Goal: Information Seeking & Learning: Learn about a topic

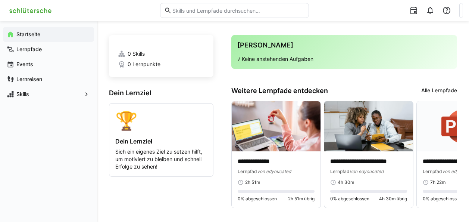
scroll to position [16, 0]
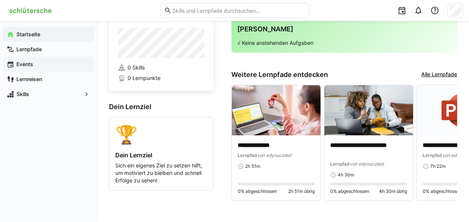
click at [0, 0] on app-navigation-label "Events" at bounding box center [0, 0] width 0 height 0
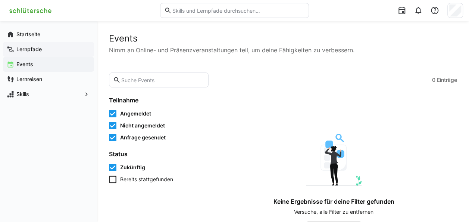
click at [0, 0] on app-navigation-label "Lernpfade" at bounding box center [0, 0] width 0 height 0
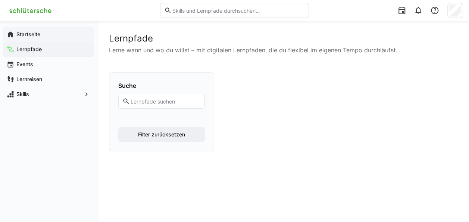
click at [0, 0] on app-navigation-label "Startseite" at bounding box center [0, 0] width 0 height 0
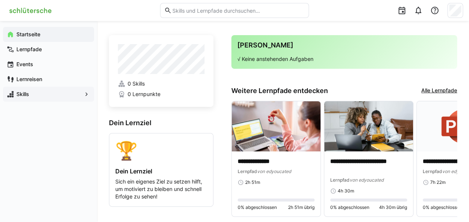
click at [0, 0] on app-navigation-label "Skills" at bounding box center [0, 0] width 0 height 0
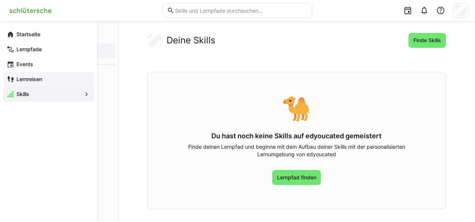
click at [0, 0] on app-navigation-label "Lernreisen" at bounding box center [0, 0] width 0 height 0
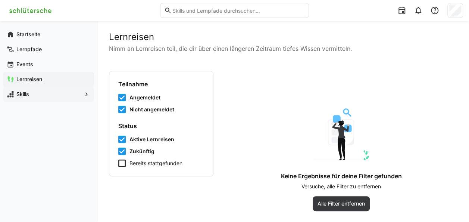
scroll to position [2, 0]
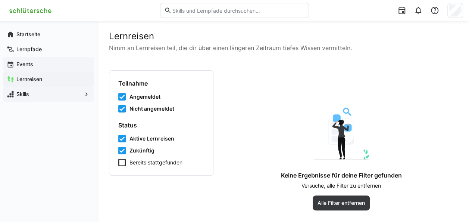
click at [0, 0] on app-navigation-label "Events" at bounding box center [0, 0] width 0 height 0
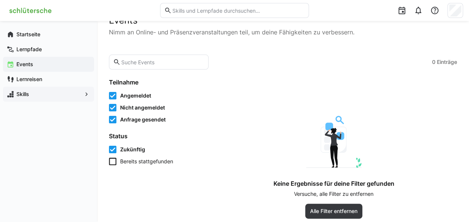
scroll to position [26, 0]
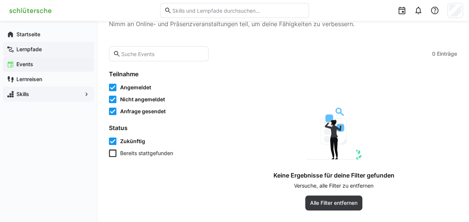
click at [0, 0] on app-navigation-label "Lernpfade" at bounding box center [0, 0] width 0 height 0
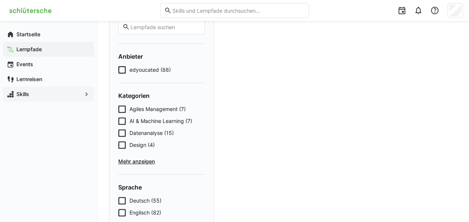
scroll to position [75, 0]
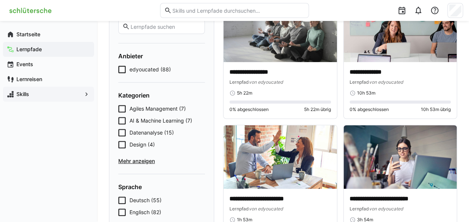
click at [163, 111] on span "Agiles Management (7)" at bounding box center [158, 108] width 56 height 7
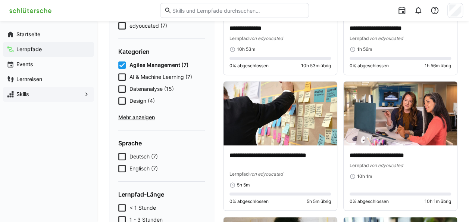
scroll to position [112, 0]
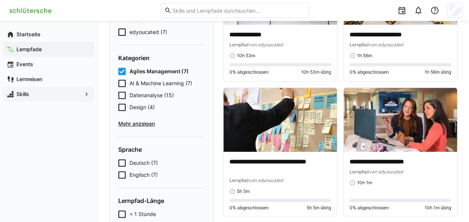
click at [143, 106] on span "Design (4)" at bounding box center [142, 106] width 25 height 7
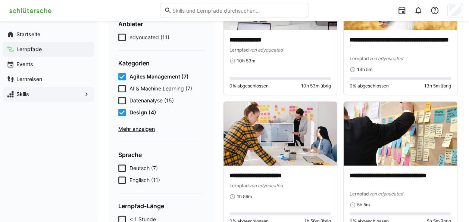
scroll to position [74, 0]
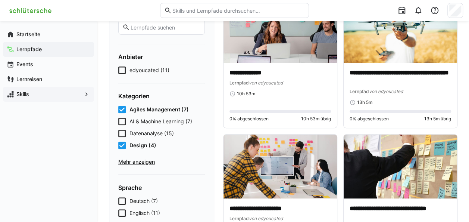
click at [123, 107] on icon at bounding box center [121, 109] width 7 height 7
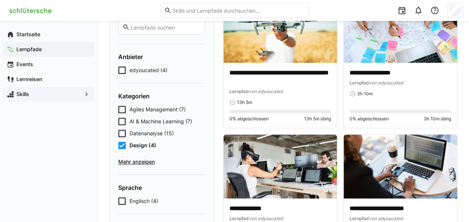
click at [122, 144] on icon at bounding box center [121, 145] width 7 height 7
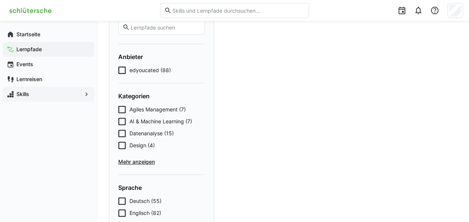
click at [144, 72] on span "edyoucated (88)" at bounding box center [150, 69] width 41 height 7
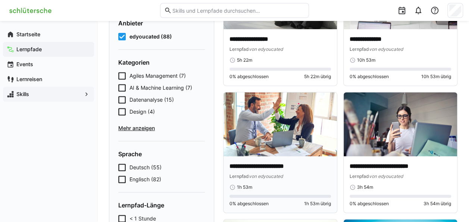
scroll to position [149, 0]
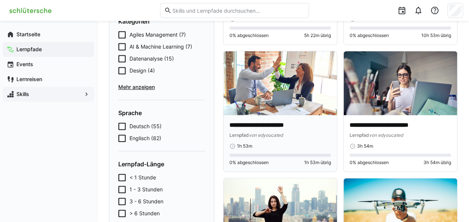
click at [256, 124] on p "**********" at bounding box center [281, 125] width 102 height 9
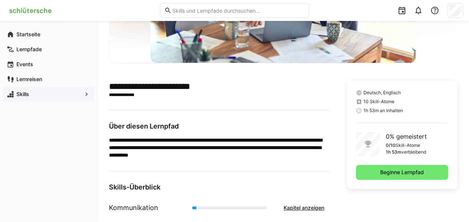
scroll to position [119, 0]
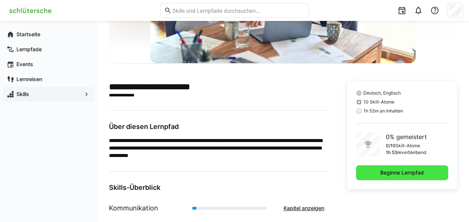
click at [401, 170] on span "Beginne Lernpfad" at bounding box center [402, 172] width 46 height 7
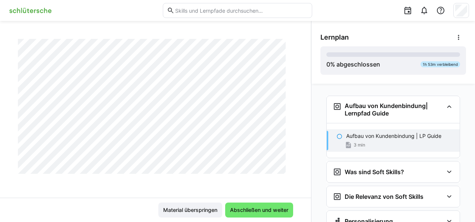
scroll to position [264, 0]
click at [194, 208] on span "Material überspringen" at bounding box center [190, 209] width 56 height 7
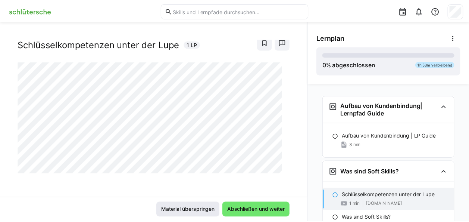
scroll to position [32, 0]
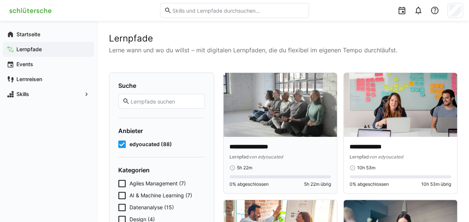
click at [277, 112] on img at bounding box center [281, 105] width 114 height 64
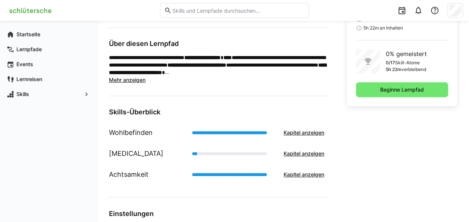
scroll to position [112, 0]
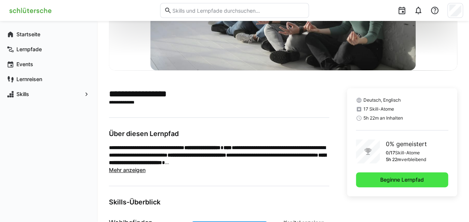
click at [400, 183] on span "Beginne Lernpfad" at bounding box center [402, 179] width 46 height 7
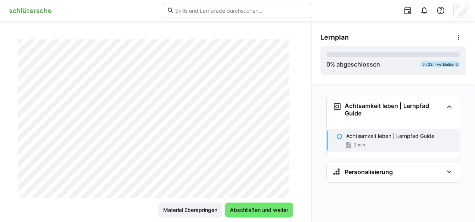
scroll to position [112, 0]
click at [206, 205] on span "Material überspringen" at bounding box center [190, 209] width 64 height 15
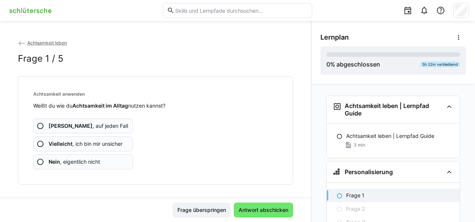
click at [41, 142] on eds-icon at bounding box center [40, 143] width 7 height 7
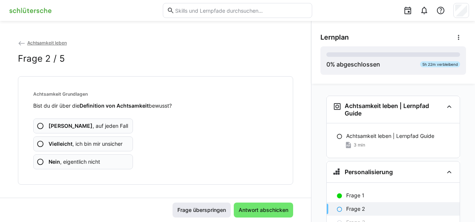
click at [208, 207] on span "Frage überspringen" at bounding box center [201, 209] width 51 height 7
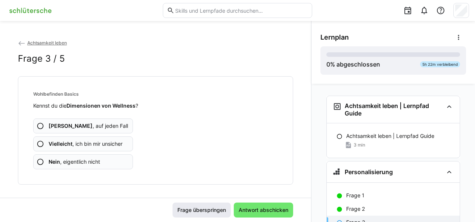
click at [207, 208] on span "Frage überspringen" at bounding box center [201, 209] width 51 height 7
click at [207, 209] on span "Frage überspringen" at bounding box center [201, 209] width 51 height 7
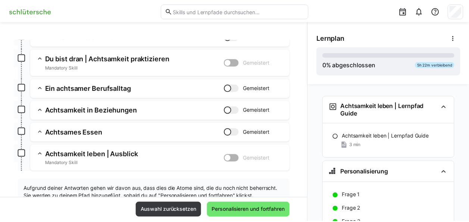
scroll to position [311, 0]
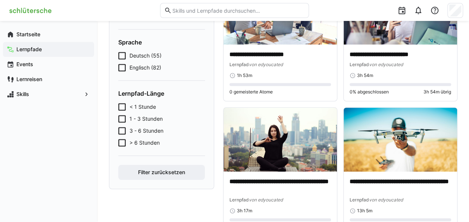
scroll to position [261, 0]
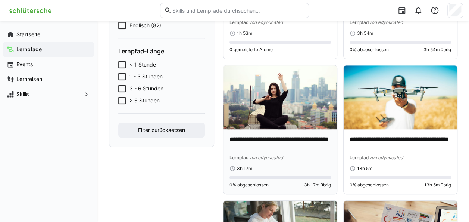
click at [279, 116] on img at bounding box center [281, 97] width 114 height 64
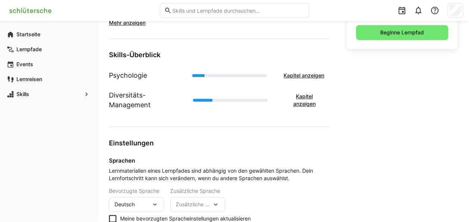
scroll to position [188, 0]
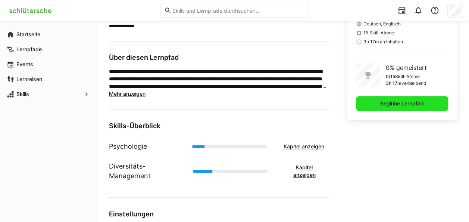
click at [383, 100] on span "Beginne Lernpfad" at bounding box center [402, 103] width 46 height 7
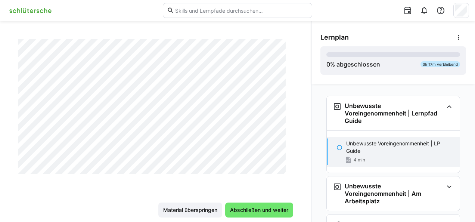
scroll to position [271, 0]
click at [202, 206] on span "Material überspringen" at bounding box center [190, 209] width 56 height 7
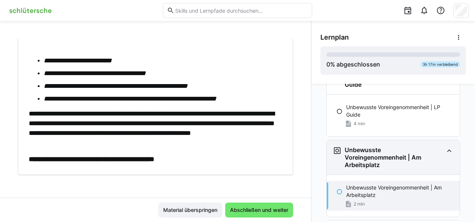
scroll to position [78, 0]
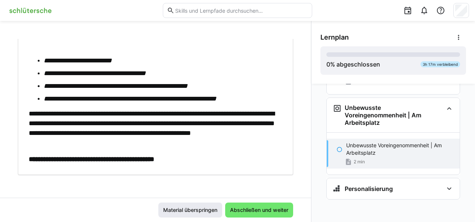
click at [183, 208] on span "Material überspringen" at bounding box center [190, 209] width 56 height 7
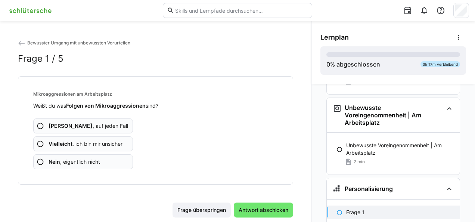
click at [41, 141] on eds-icon at bounding box center [40, 143] width 7 height 7
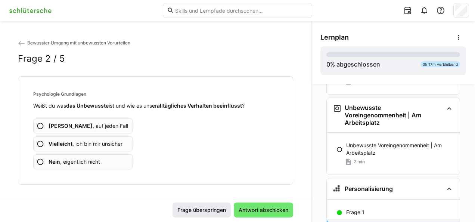
click at [196, 211] on span "Frage überspringen" at bounding box center [201, 209] width 51 height 7
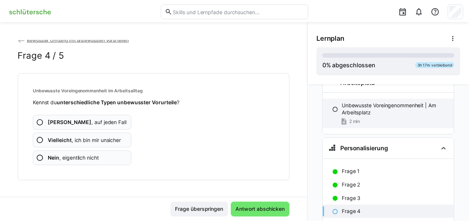
scroll to position [171, 0]
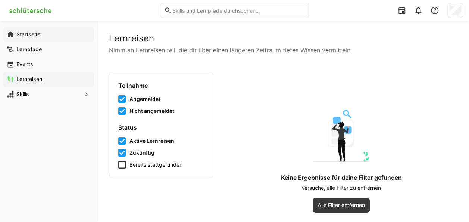
click at [0, 0] on app-navigation-label "Startseite" at bounding box center [0, 0] width 0 height 0
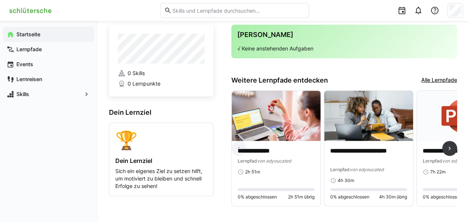
scroll to position [16, 0]
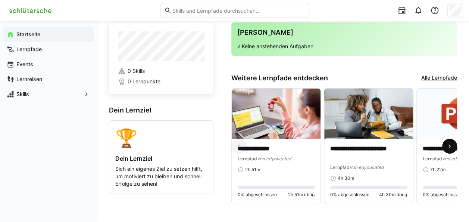
click at [450, 147] on eds-icon at bounding box center [449, 145] width 7 height 7
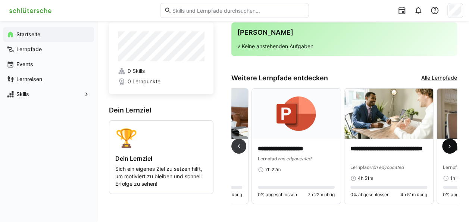
scroll to position [0, 185]
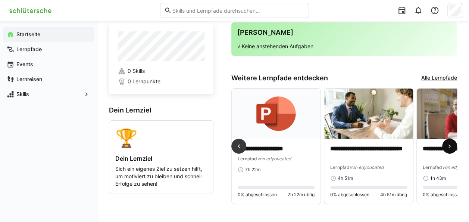
click at [450, 147] on eds-icon at bounding box center [449, 145] width 7 height 7
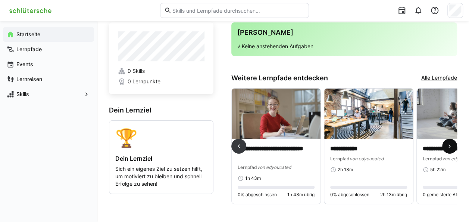
click at [450, 147] on eds-icon at bounding box center [449, 145] width 7 height 7
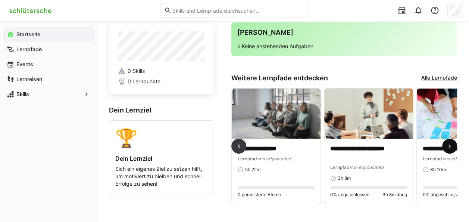
click at [450, 147] on eds-icon at bounding box center [449, 145] width 7 height 7
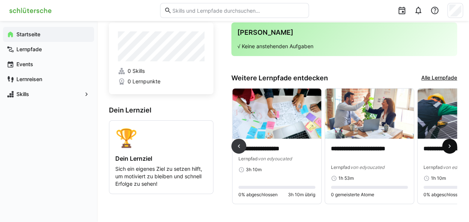
scroll to position [0, 741]
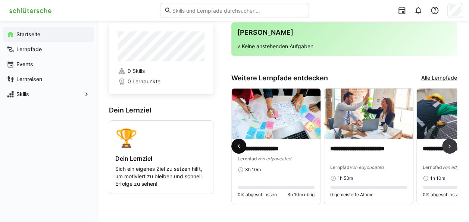
click at [240, 140] on span at bounding box center [238, 146] width 15 height 15
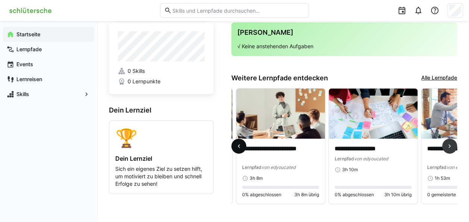
scroll to position [0, 556]
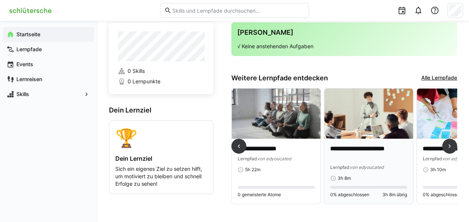
click at [352, 153] on p "**********" at bounding box center [368, 153] width 77 height 17
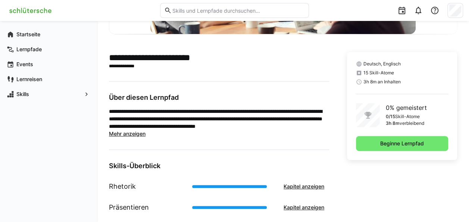
scroll to position [149, 0]
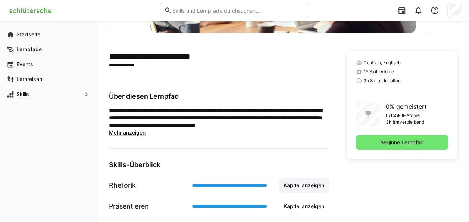
click at [296, 185] on span "Kapitel anzeigen" at bounding box center [304, 184] width 43 height 7
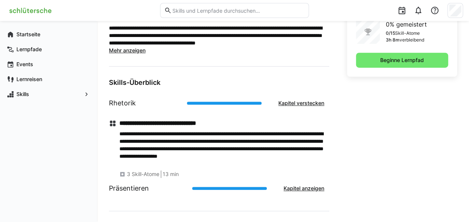
scroll to position [208, 0]
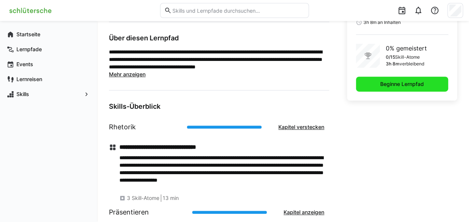
click at [391, 82] on span "Beginne Lernpfad" at bounding box center [402, 83] width 46 height 7
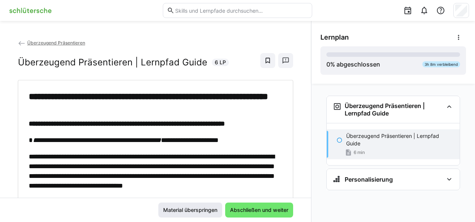
click at [205, 208] on span "Material überspringen" at bounding box center [190, 209] width 56 height 7
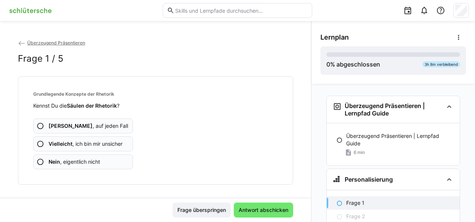
click at [40, 142] on eds-icon at bounding box center [40, 143] width 7 height 7
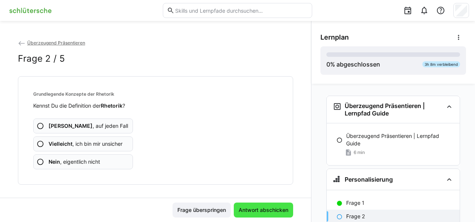
click at [240, 206] on span "Antwort abschicken" at bounding box center [263, 209] width 52 height 7
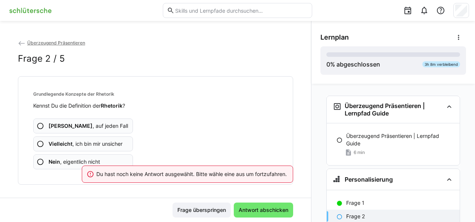
click at [192, 140] on div "Ja , auf jeden Fall Vielleicht , ich bin mir unsicher Nein , eigentlich nicht" at bounding box center [155, 139] width 245 height 60
click at [40, 142] on eds-icon at bounding box center [40, 143] width 7 height 7
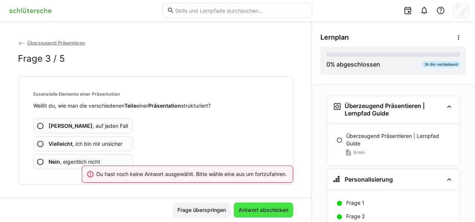
click at [250, 211] on span "Antwort abschicken" at bounding box center [263, 209] width 52 height 7
click at [39, 143] on eds-icon at bounding box center [40, 143] width 7 height 7
click at [250, 210] on span "Antwort abschicken" at bounding box center [263, 209] width 52 height 7
click at [41, 143] on eds-icon at bounding box center [40, 143] width 7 height 7
click at [261, 208] on span "Antwort abschicken" at bounding box center [263, 209] width 52 height 7
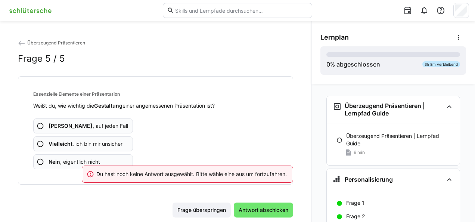
click at [41, 141] on eds-icon at bounding box center [40, 143] width 7 height 7
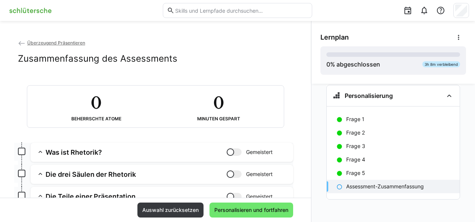
scroll to position [112, 0]
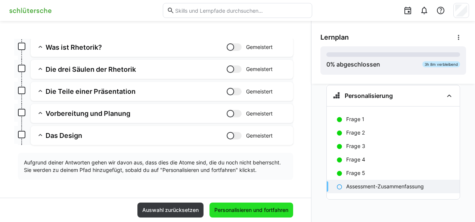
click at [248, 208] on span "Personalisieren und fortfahren" at bounding box center [251, 209] width 76 height 7
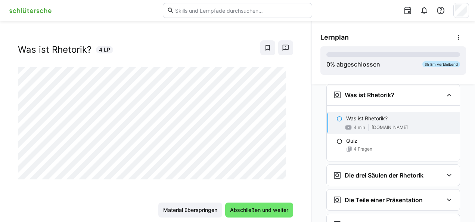
scroll to position [17, 0]
